Goal: Information Seeking & Learning: Learn about a topic

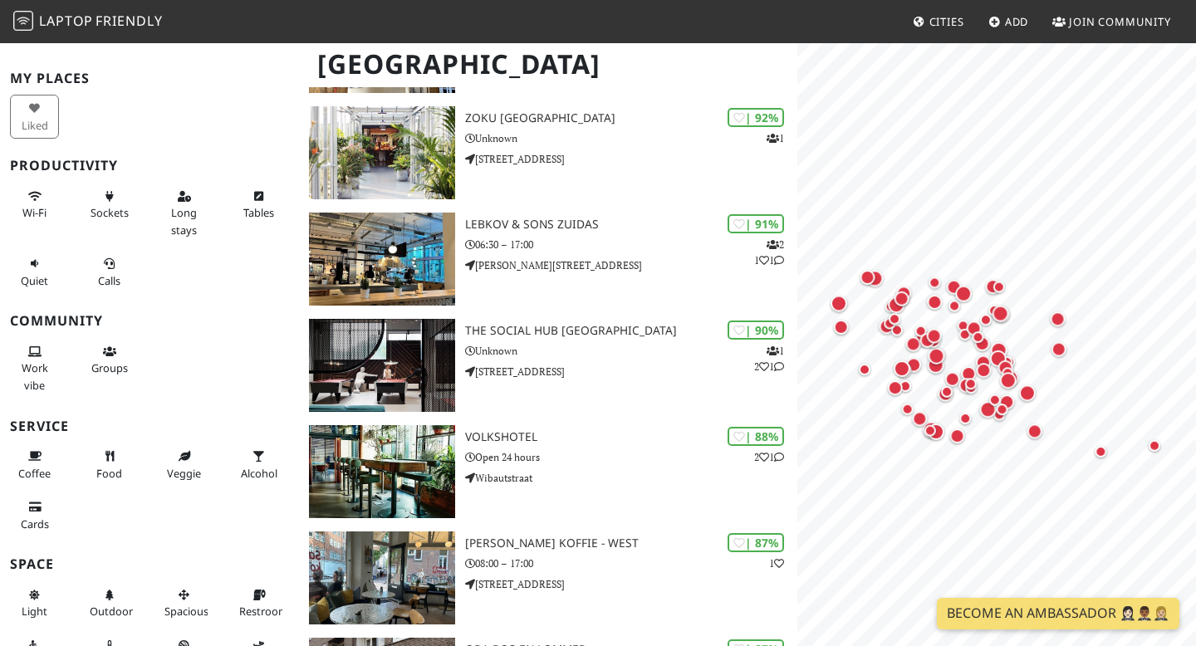
scroll to position [355, 0]
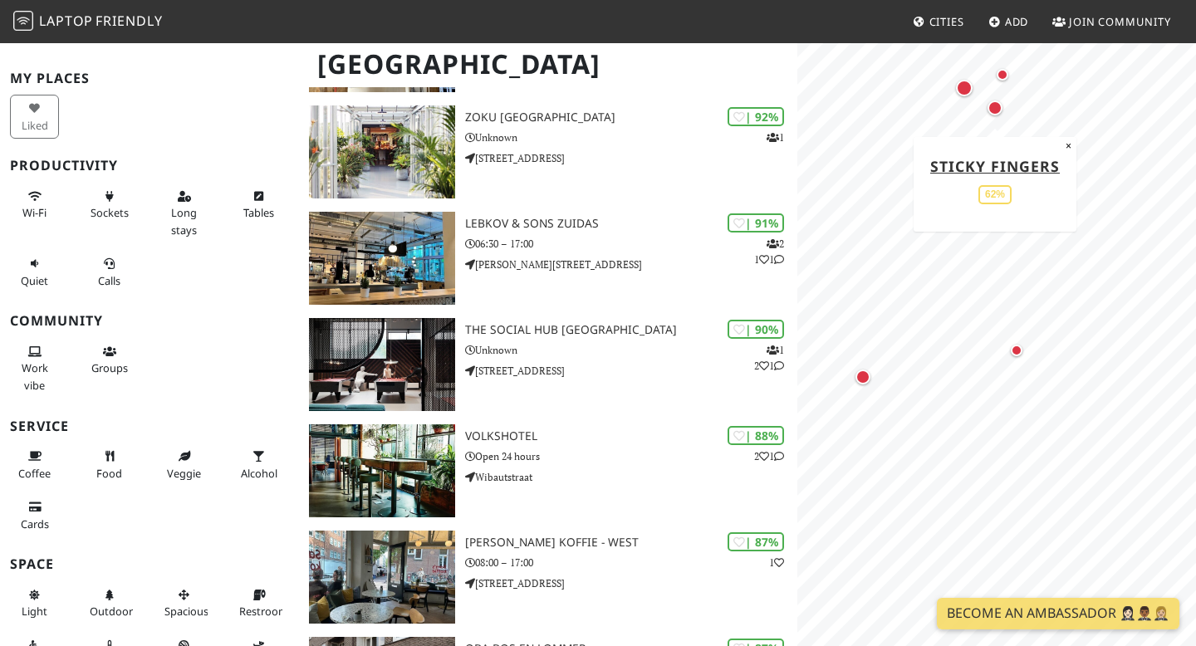
click at [995, 103] on div "Map marker" at bounding box center [994, 107] width 15 height 15
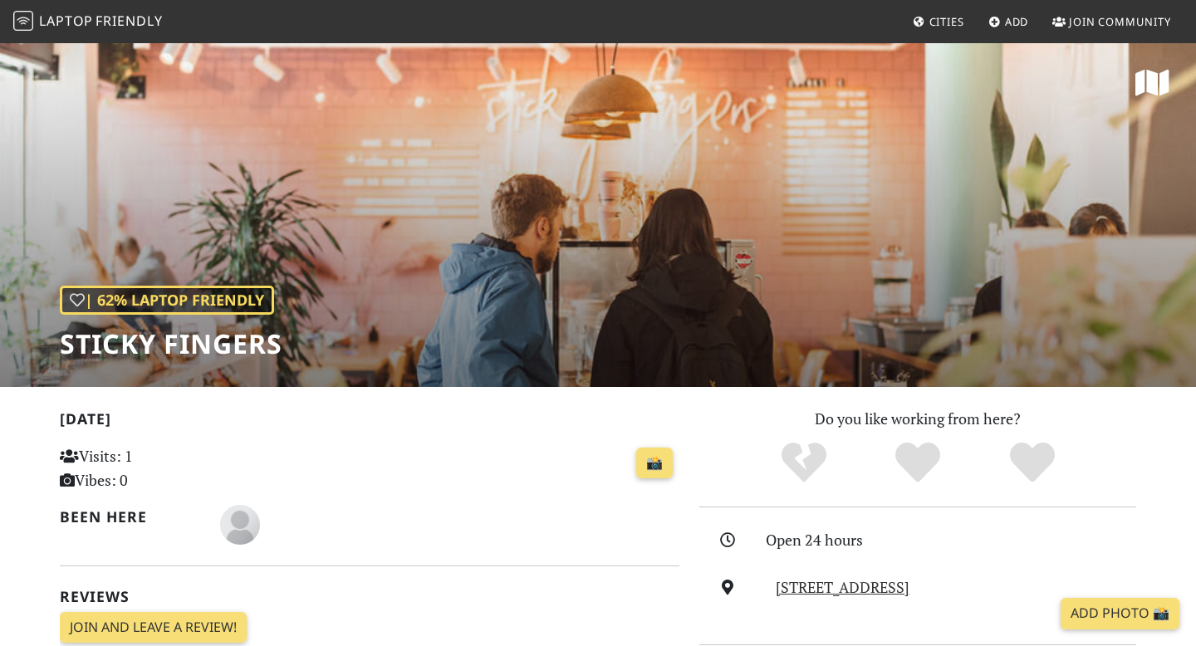
click at [66, 17] on span "Laptop" at bounding box center [66, 21] width 54 height 18
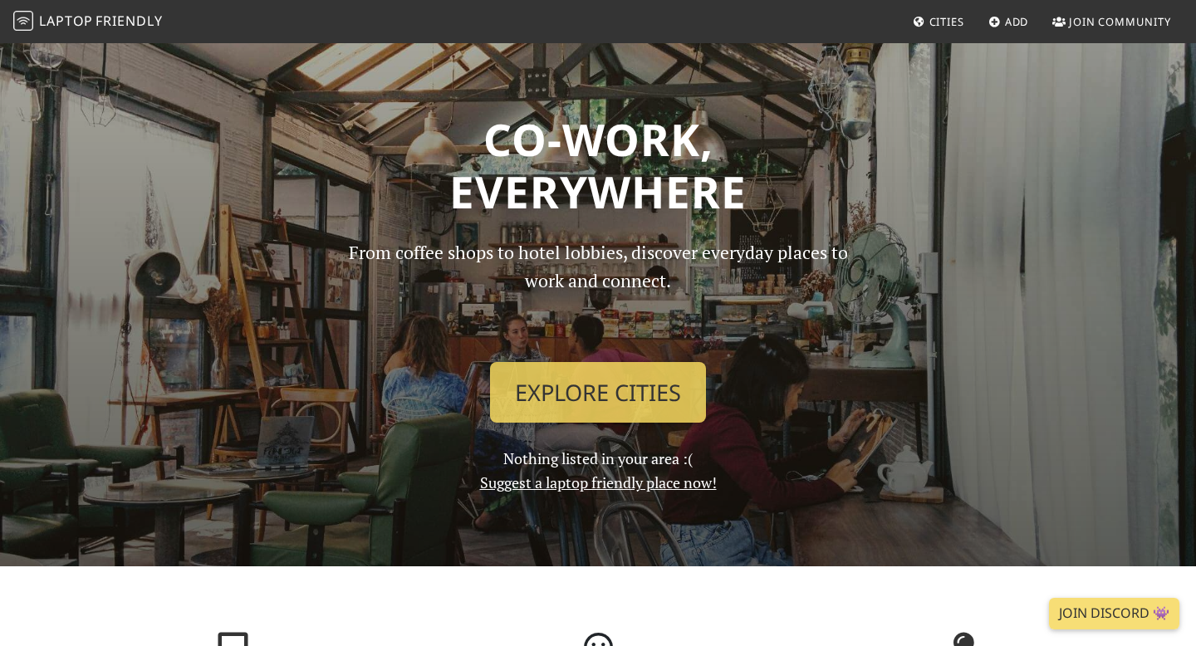
click at [929, 10] on link "Cities" at bounding box center [938, 22] width 65 height 30
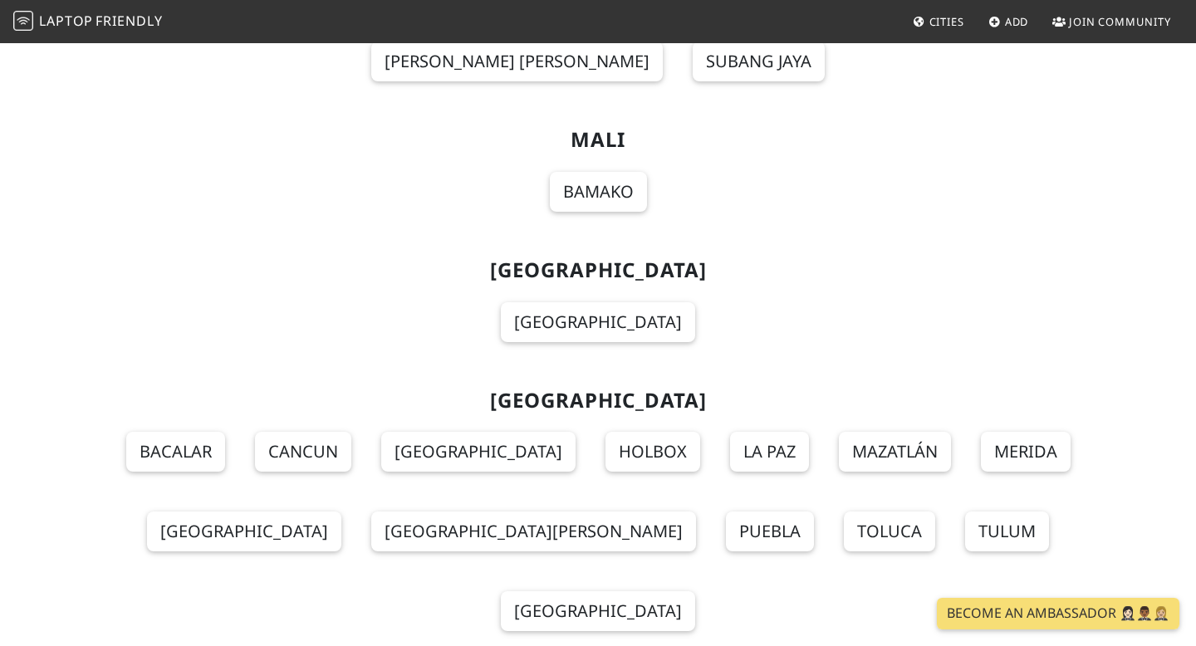
scroll to position [11360, 0]
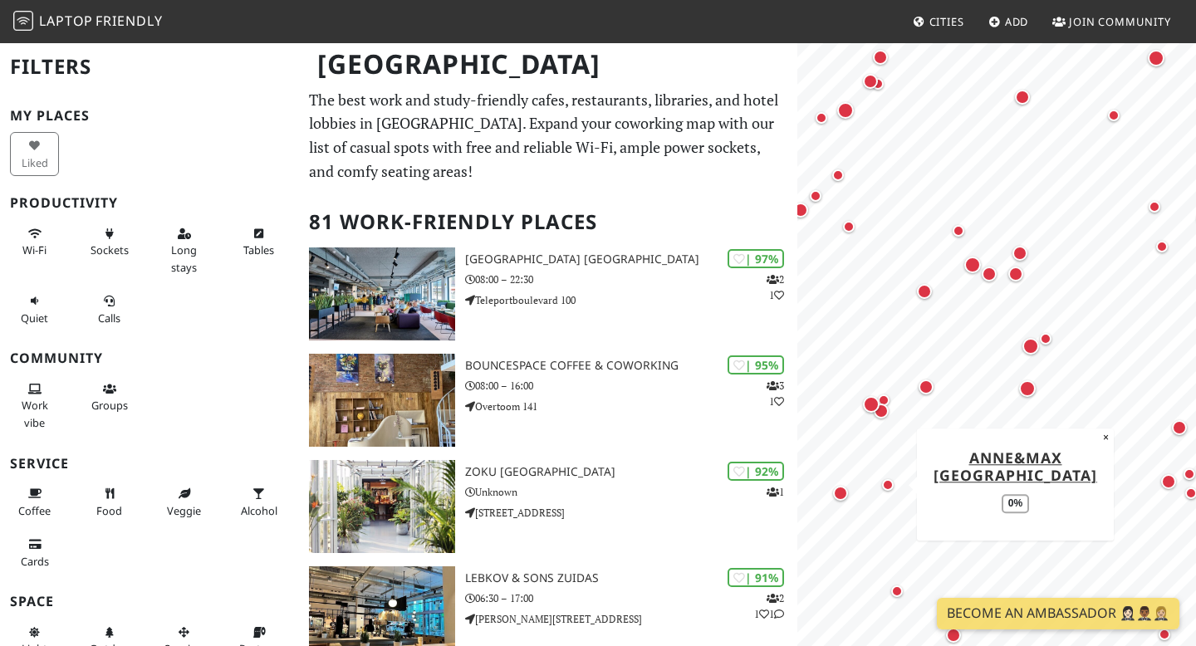
click at [887, 488] on div "Map marker" at bounding box center [888, 485] width 12 height 12
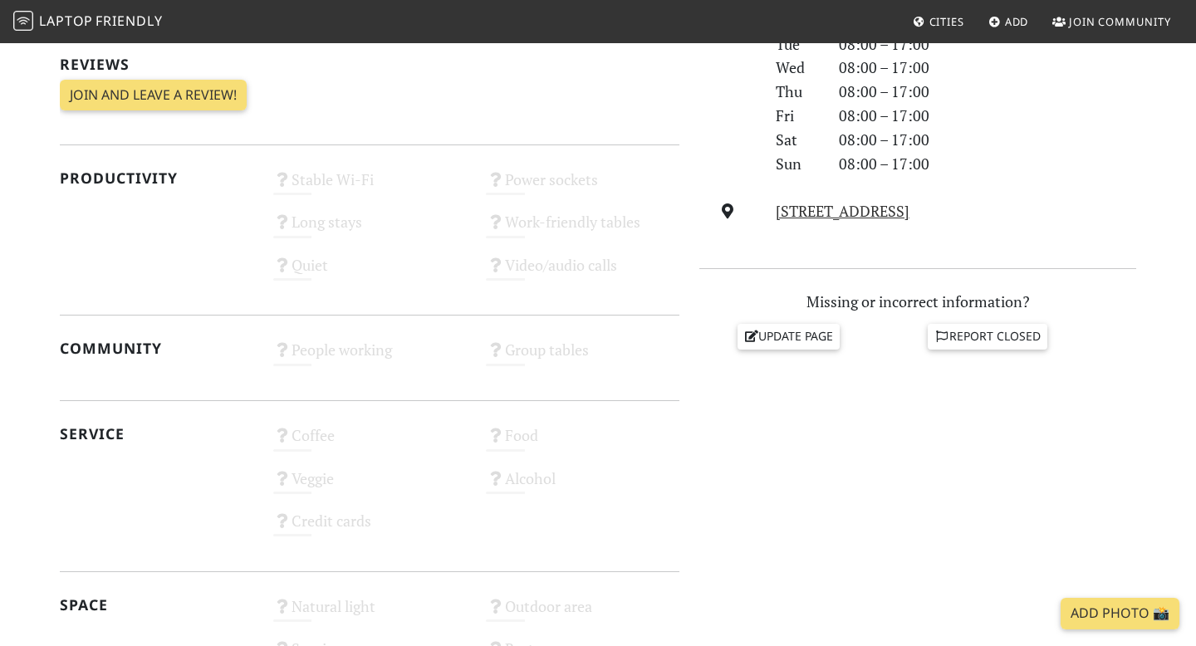
scroll to position [521, 0]
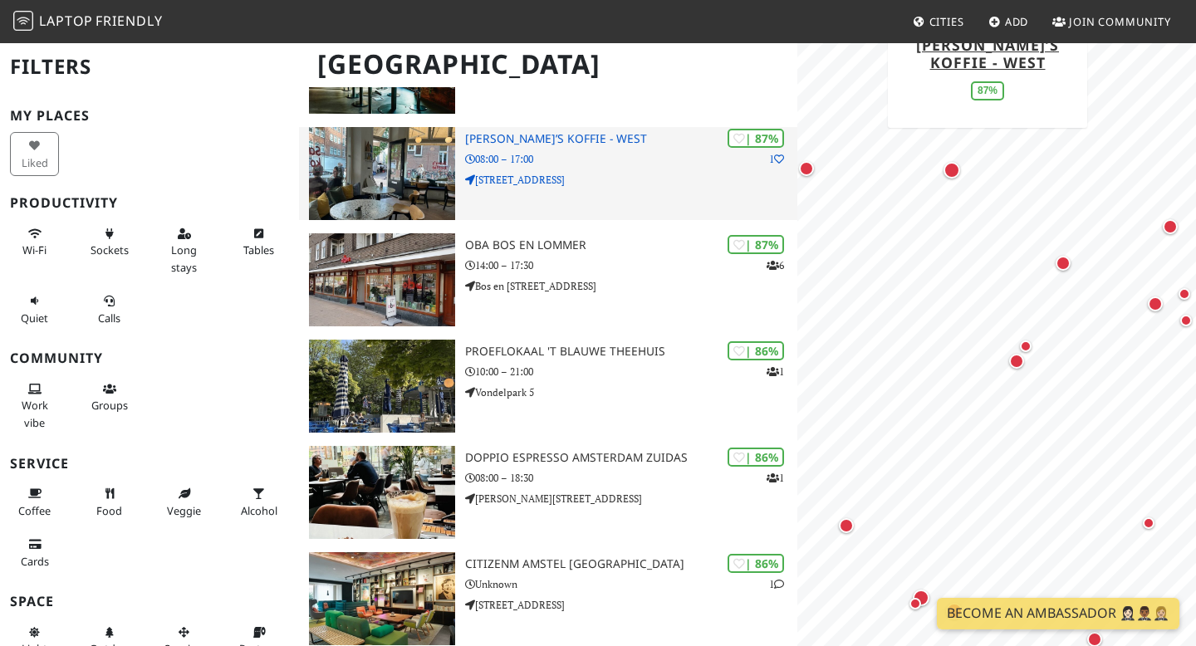
scroll to position [777, 0]
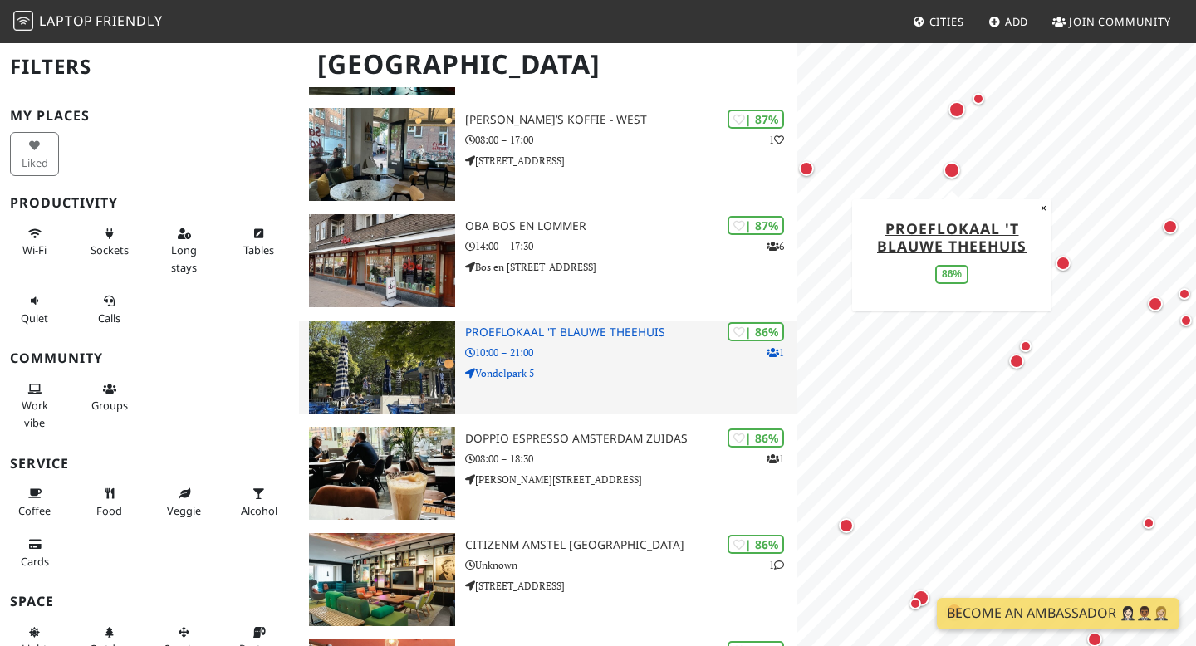
click at [570, 368] on p "Vondelpark 5" at bounding box center [631, 373] width 332 height 16
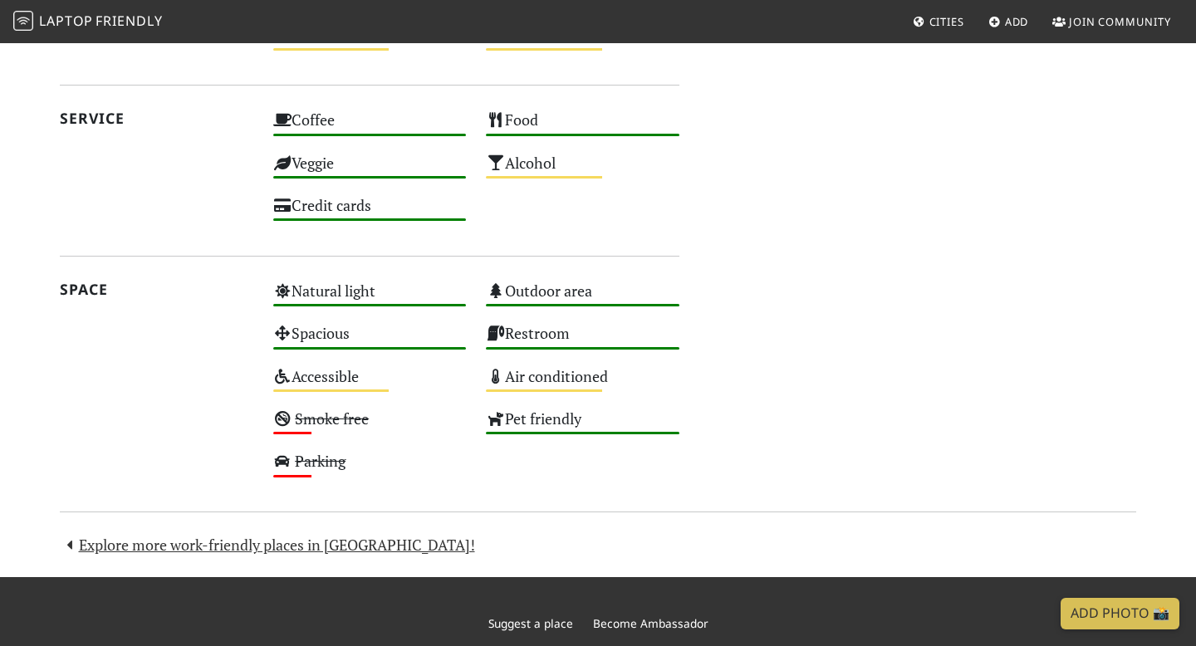
scroll to position [922, 0]
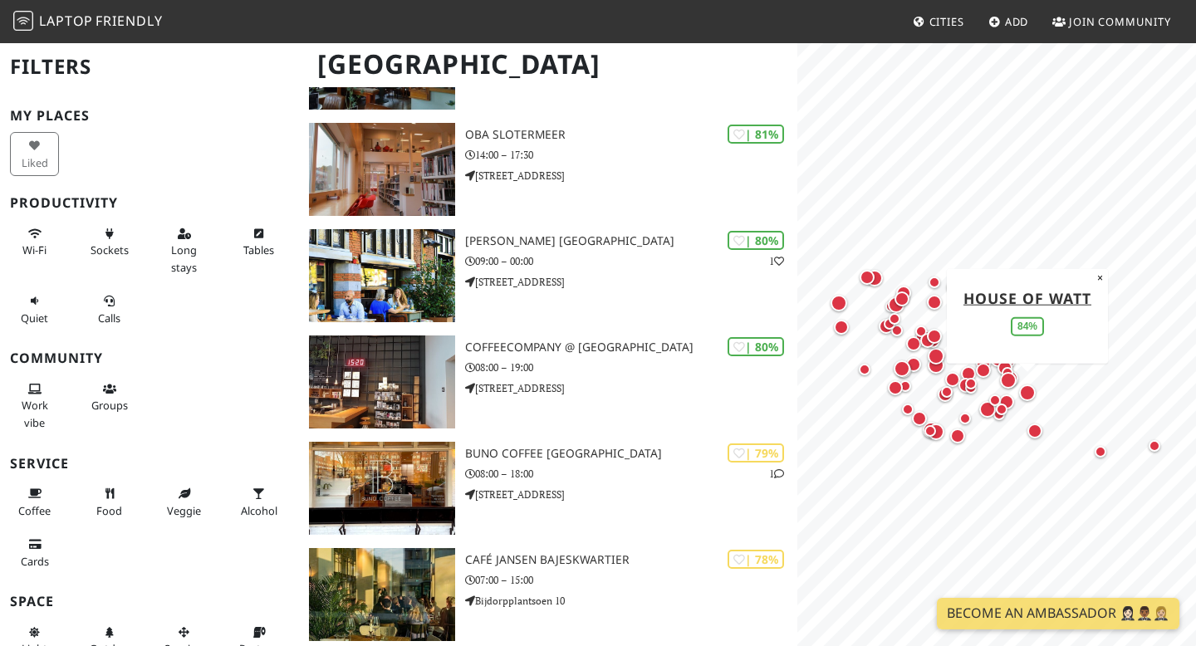
scroll to position [1720, 0]
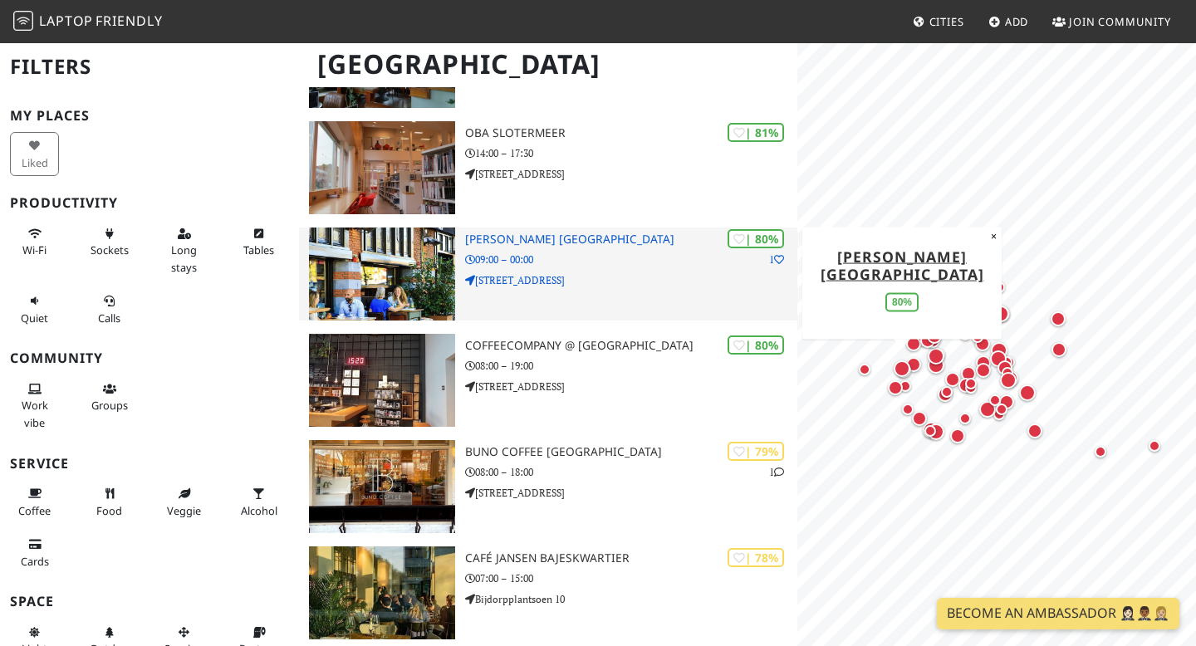
click at [489, 231] on div "| 80% 1 [PERSON_NAME] [GEOGRAPHIC_DATA] 09:00 – 00:00 [STREET_ADDRESS]" at bounding box center [631, 274] width 332 height 93
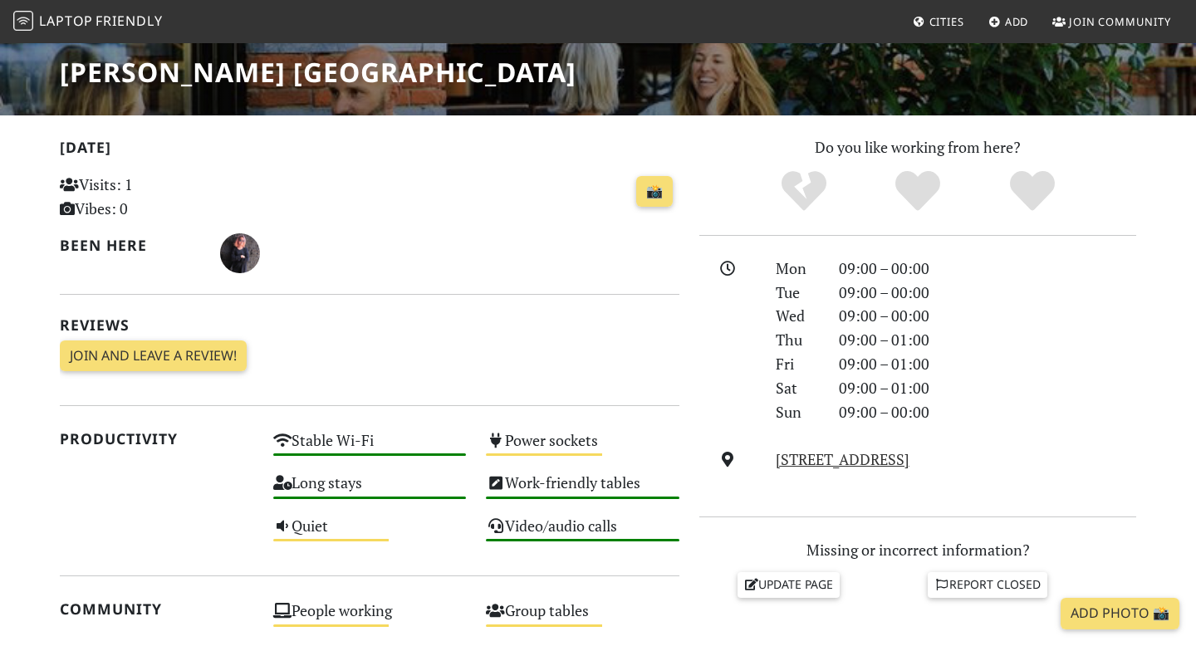
scroll to position [302, 0]
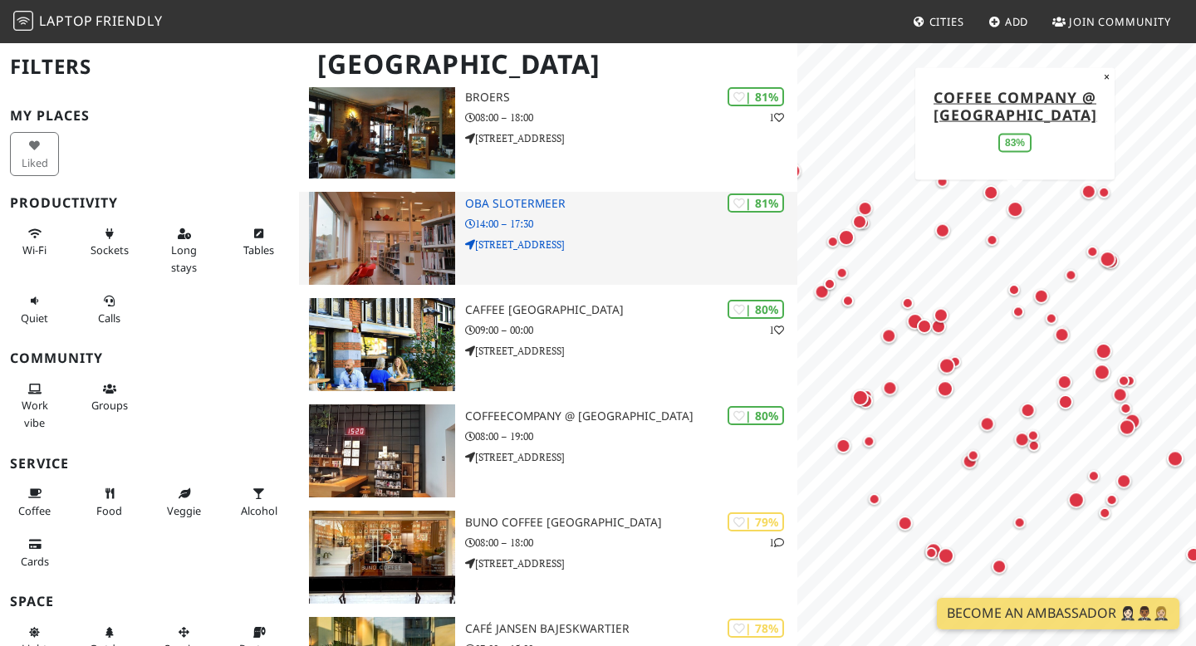
scroll to position [1720, 0]
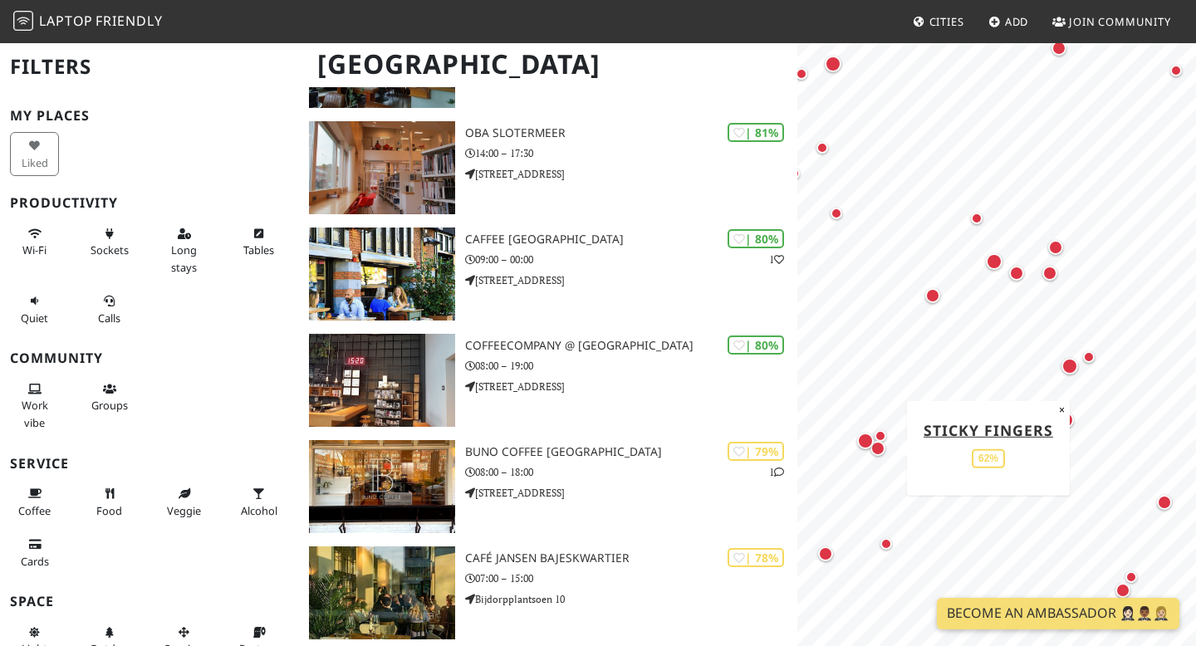
click at [881, 447] on div "Map marker" at bounding box center [877, 448] width 15 height 15
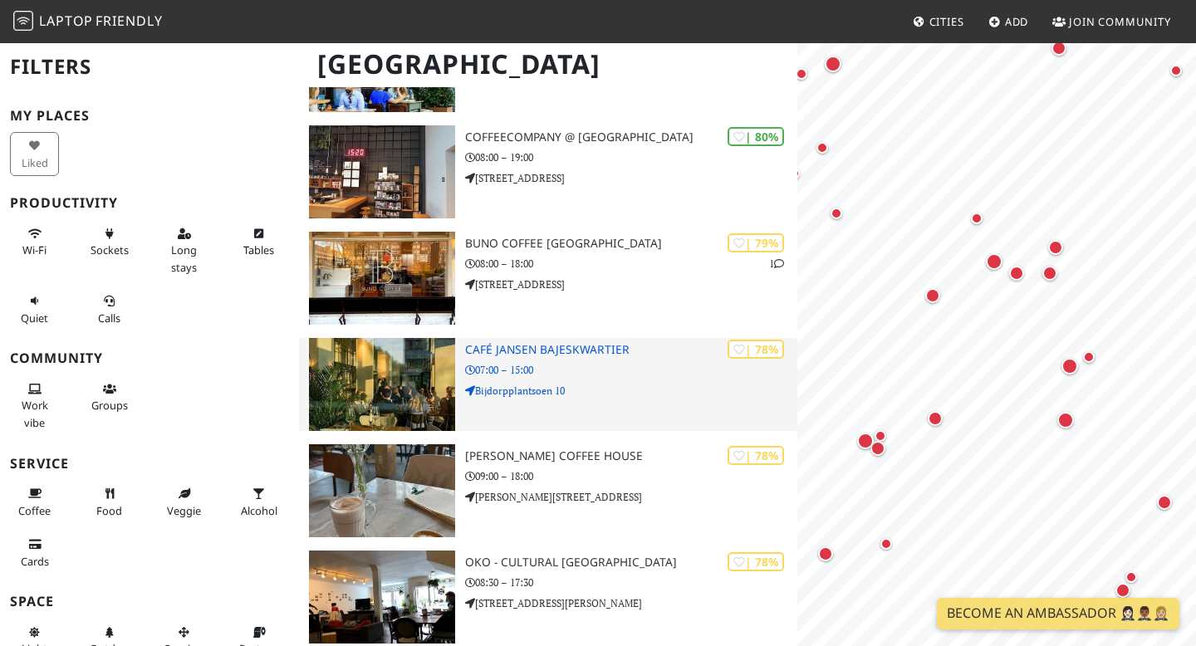
scroll to position [0, 0]
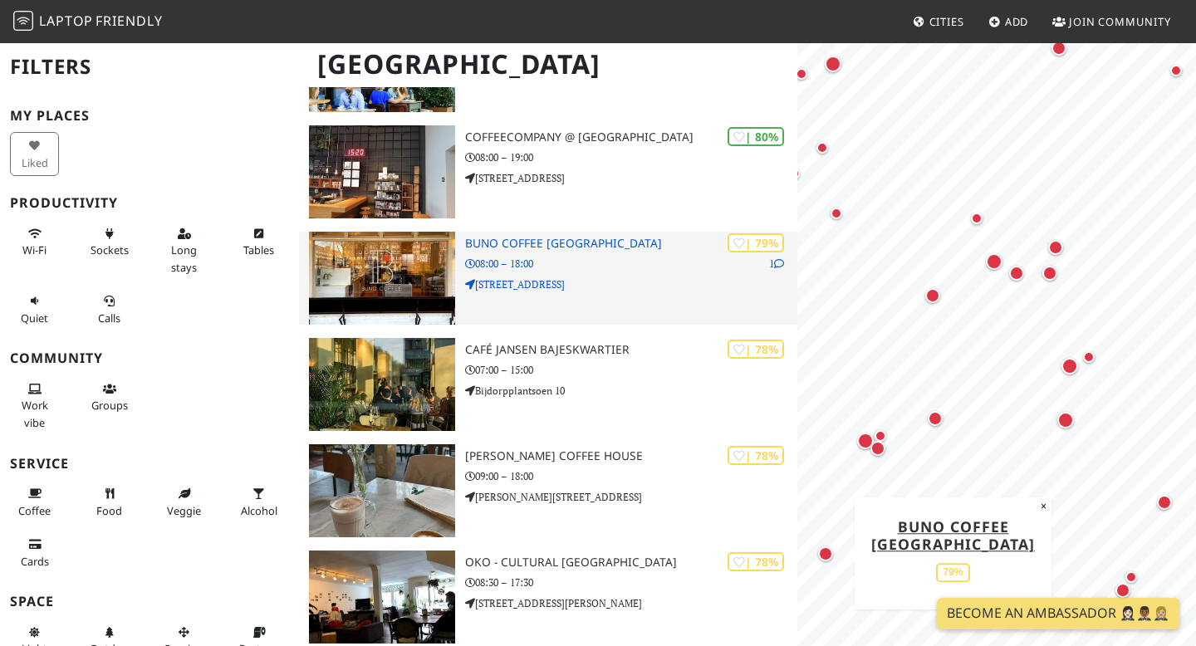
click at [596, 272] on div "| 79% 1 Buno Coffee [GEOGRAPHIC_DATA] 08:00 – 18:00 [STREET_ADDRESS]" at bounding box center [631, 278] width 332 height 93
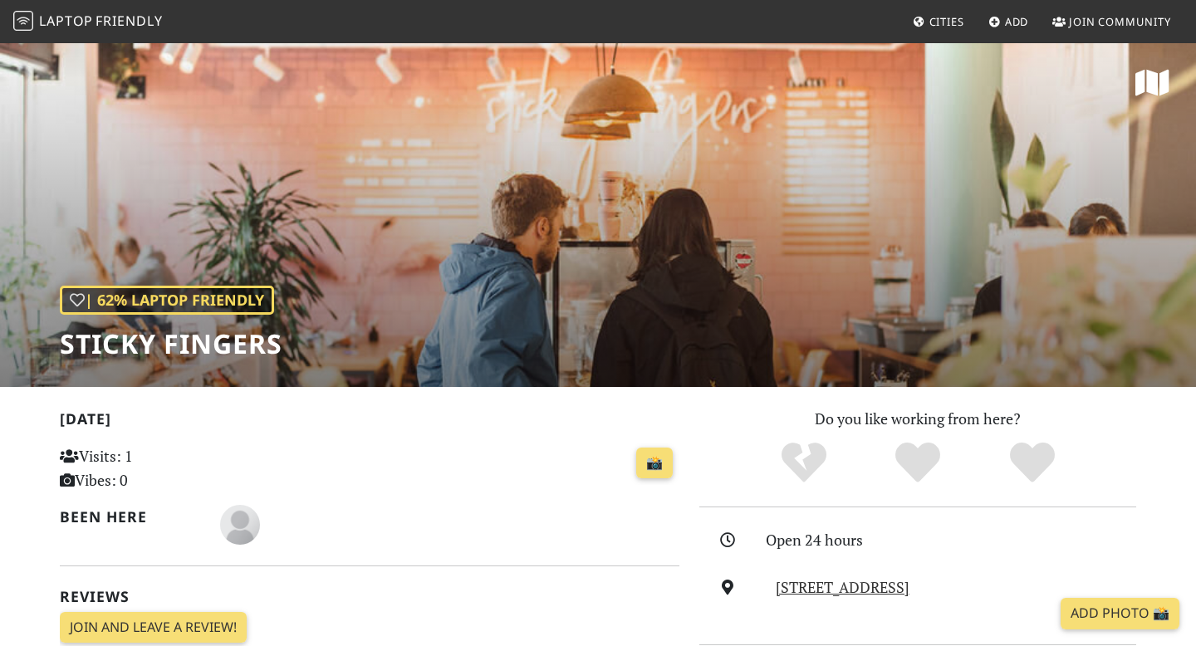
click at [37, 17] on span "Laptop Friendly" at bounding box center [87, 21] width 149 height 18
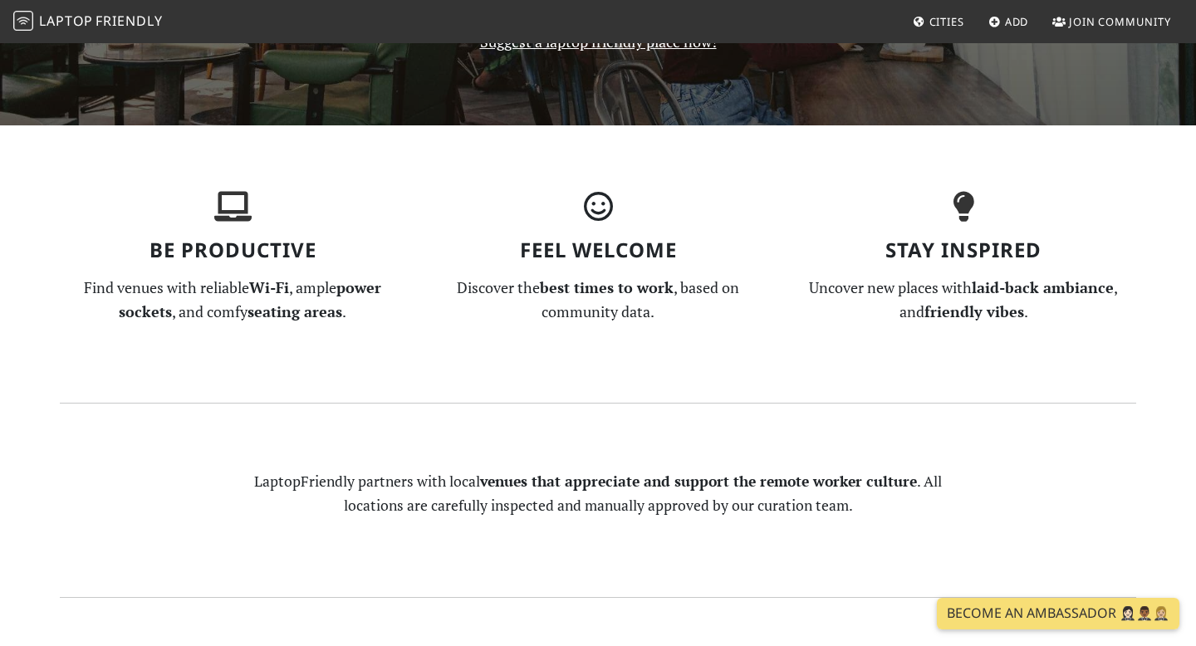
scroll to position [443, 0]
